Goal: Entertainment & Leisure: Browse casually

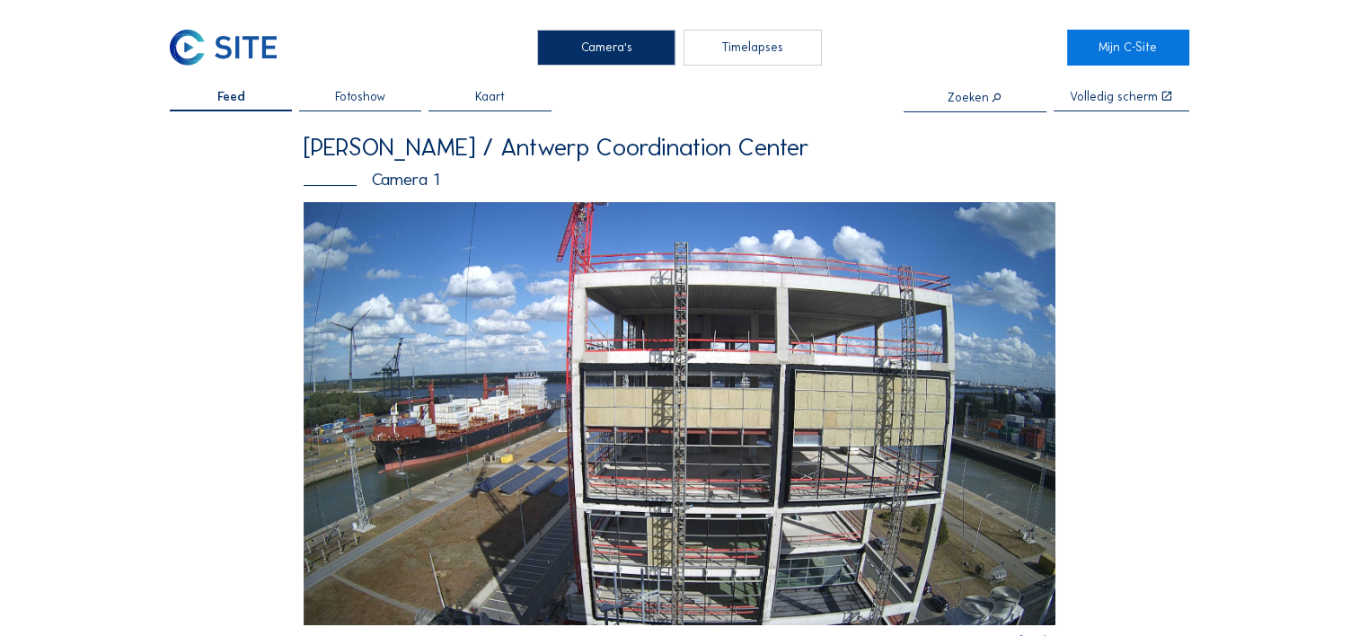
drag, startPoint x: 373, startPoint y: 84, endPoint x: 361, endPoint y: 101, distance: 19.9
click at [371, 86] on div "Camera's Timelapses Mijn C-Site Feed Fotoshow Kaart Zoeken Volledig scherm Van …" at bounding box center [679, 626] width 1359 height 1252
click at [361, 101] on span "Fotoshow" at bounding box center [360, 97] width 50 height 13
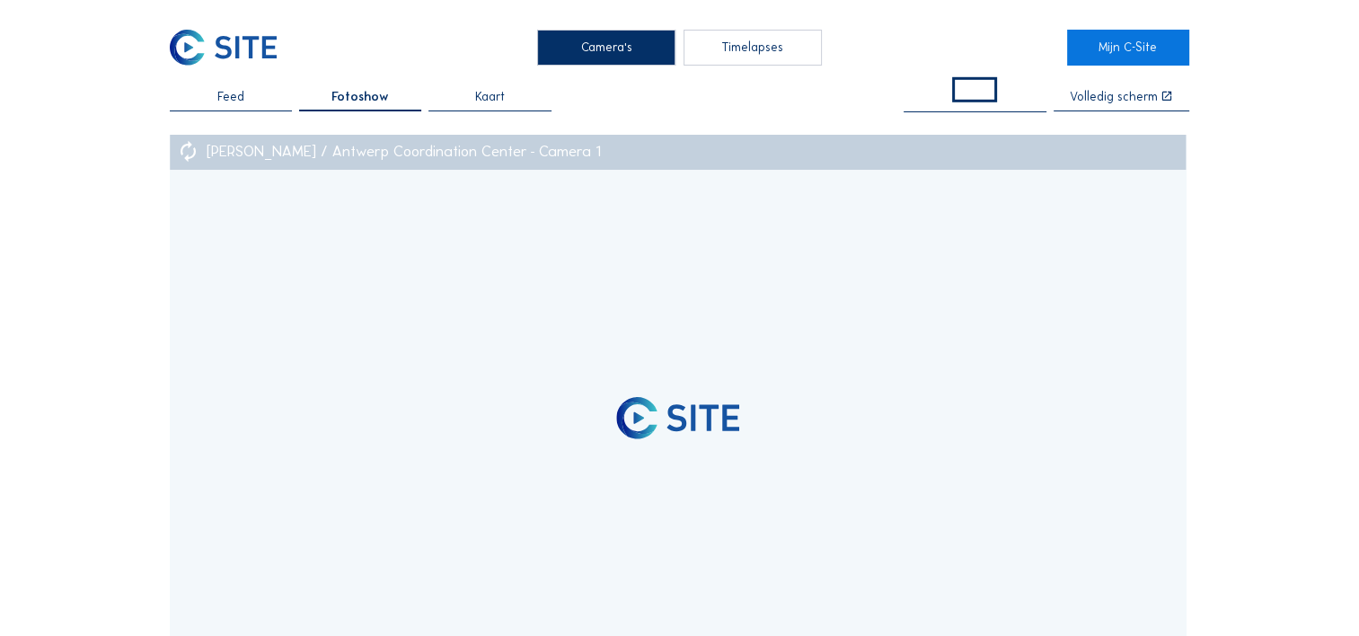
click at [261, 102] on div "Feed" at bounding box center [231, 101] width 122 height 21
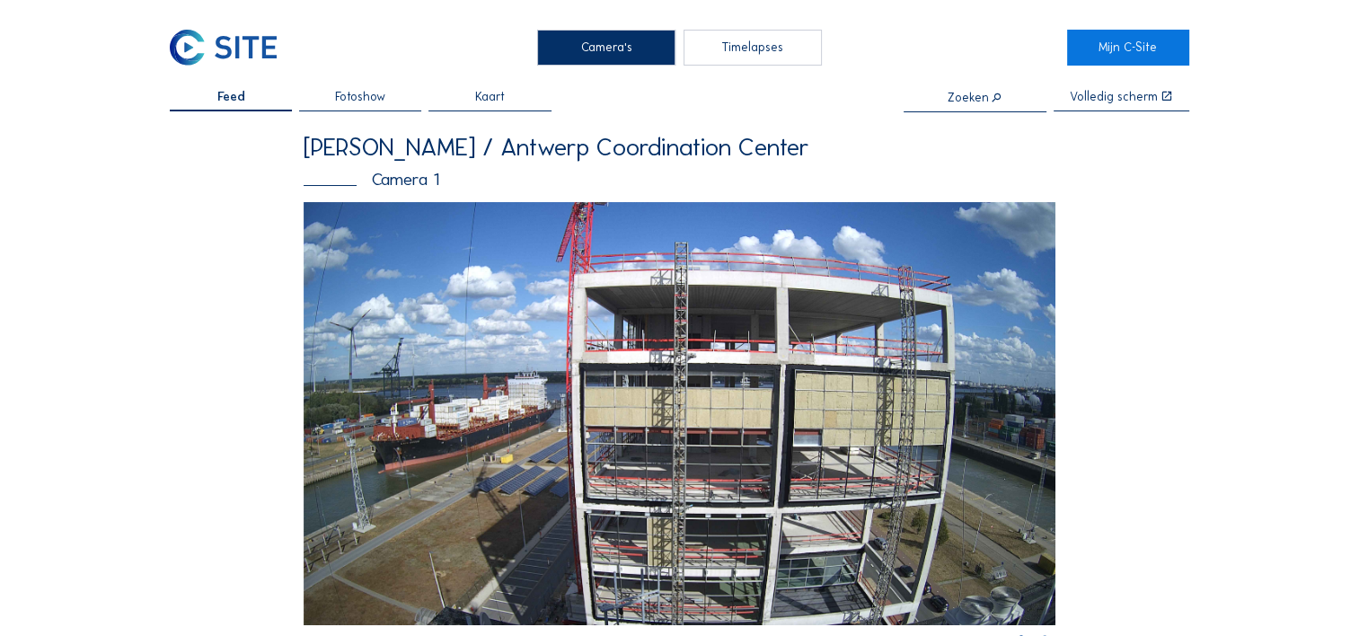
click at [636, 260] on img at bounding box center [680, 413] width 752 height 423
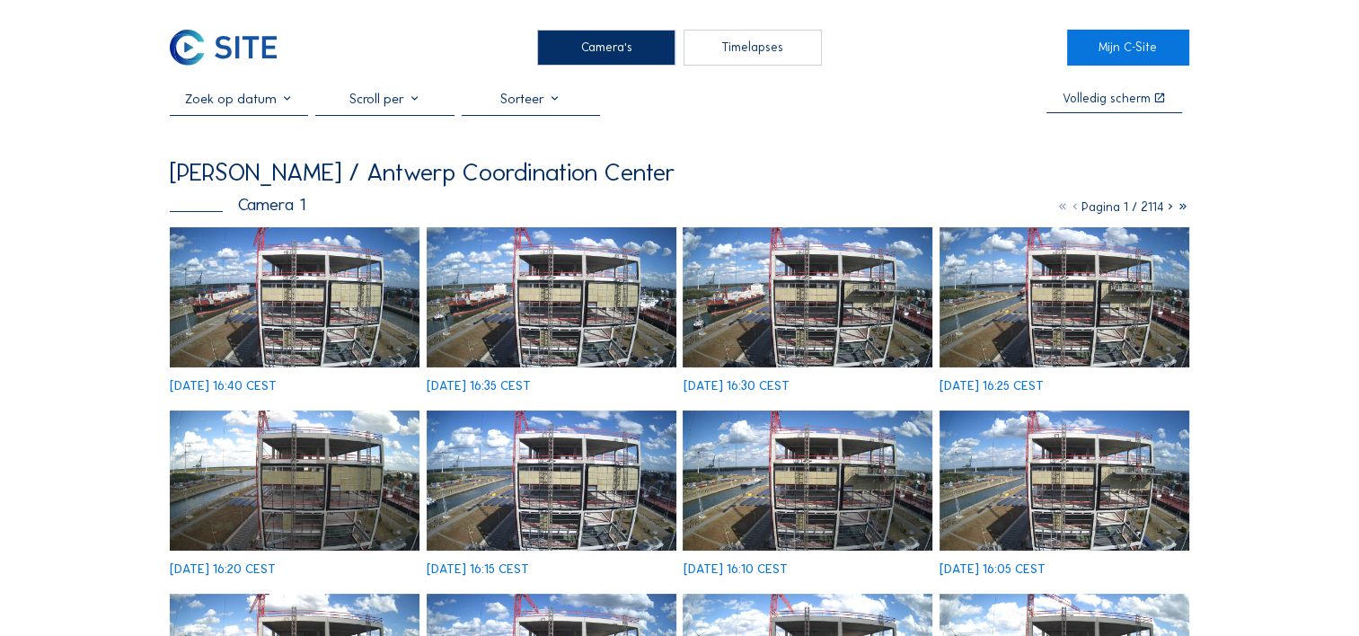
click at [1171, 209] on icon at bounding box center [1170, 206] width 13 height 15
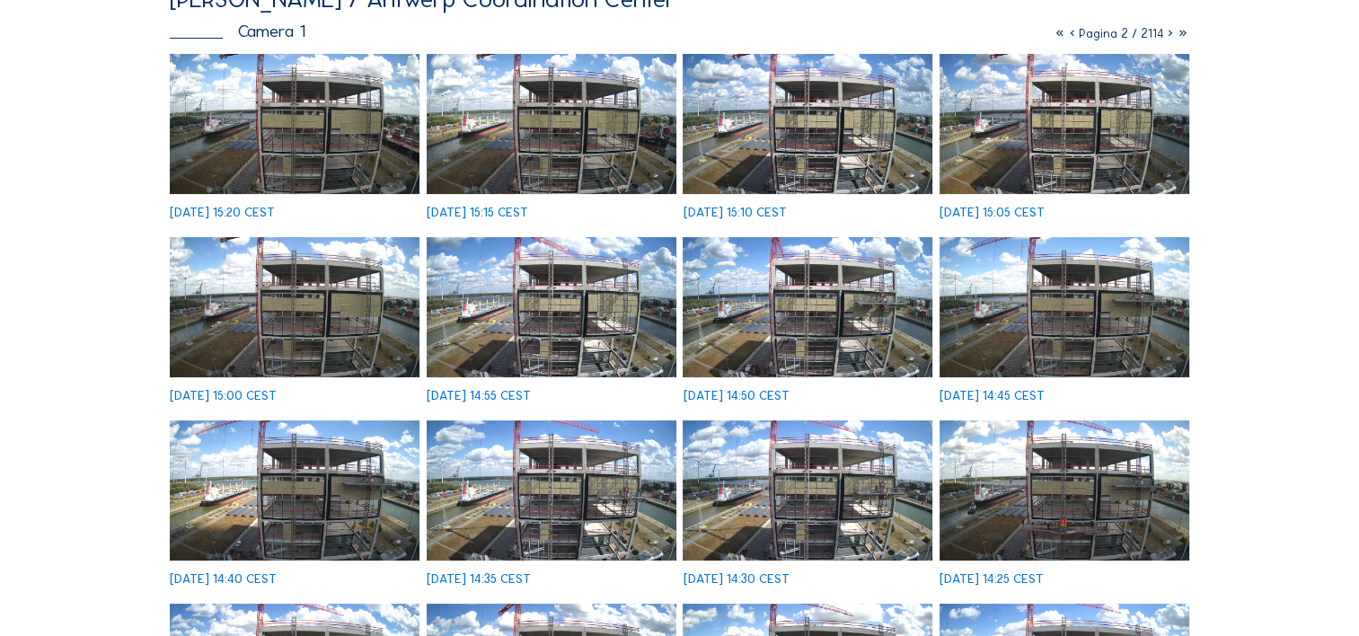
scroll to position [180, 0]
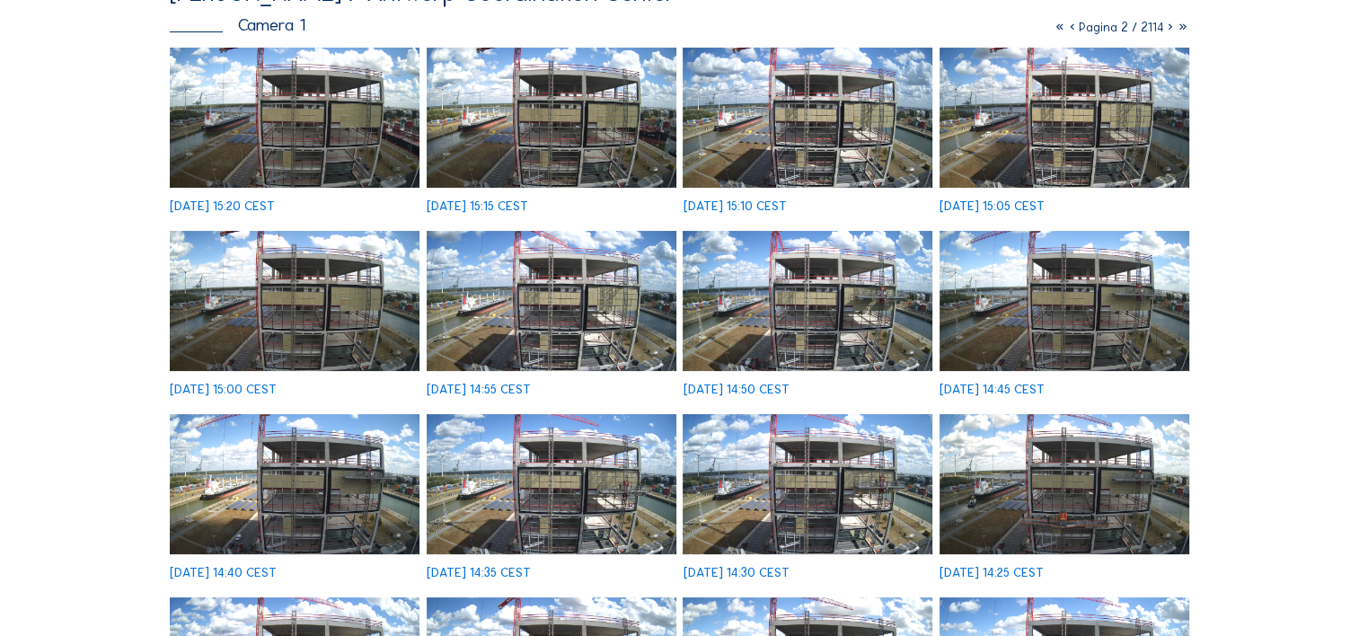
click at [1092, 491] on img at bounding box center [1065, 484] width 250 height 140
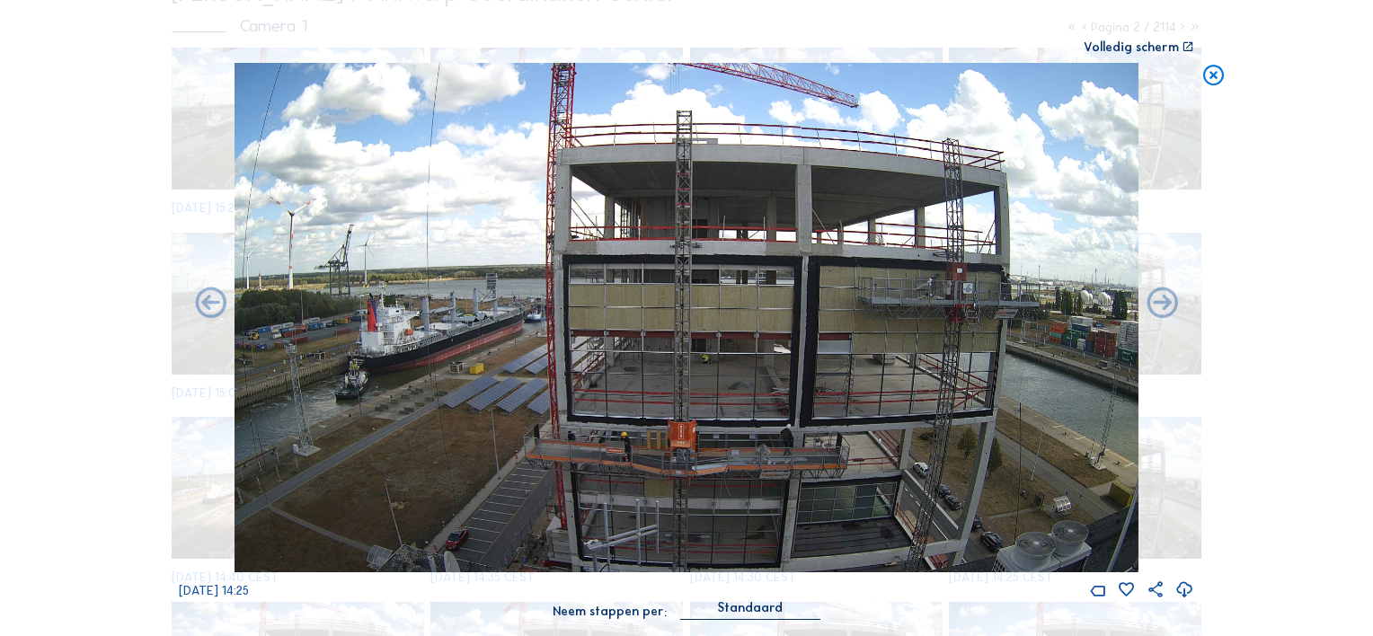
click at [1189, 589] on icon at bounding box center [1184, 590] width 19 height 23
click at [1215, 89] on icon at bounding box center [1213, 76] width 25 height 26
